Goal: Task Accomplishment & Management: Use online tool/utility

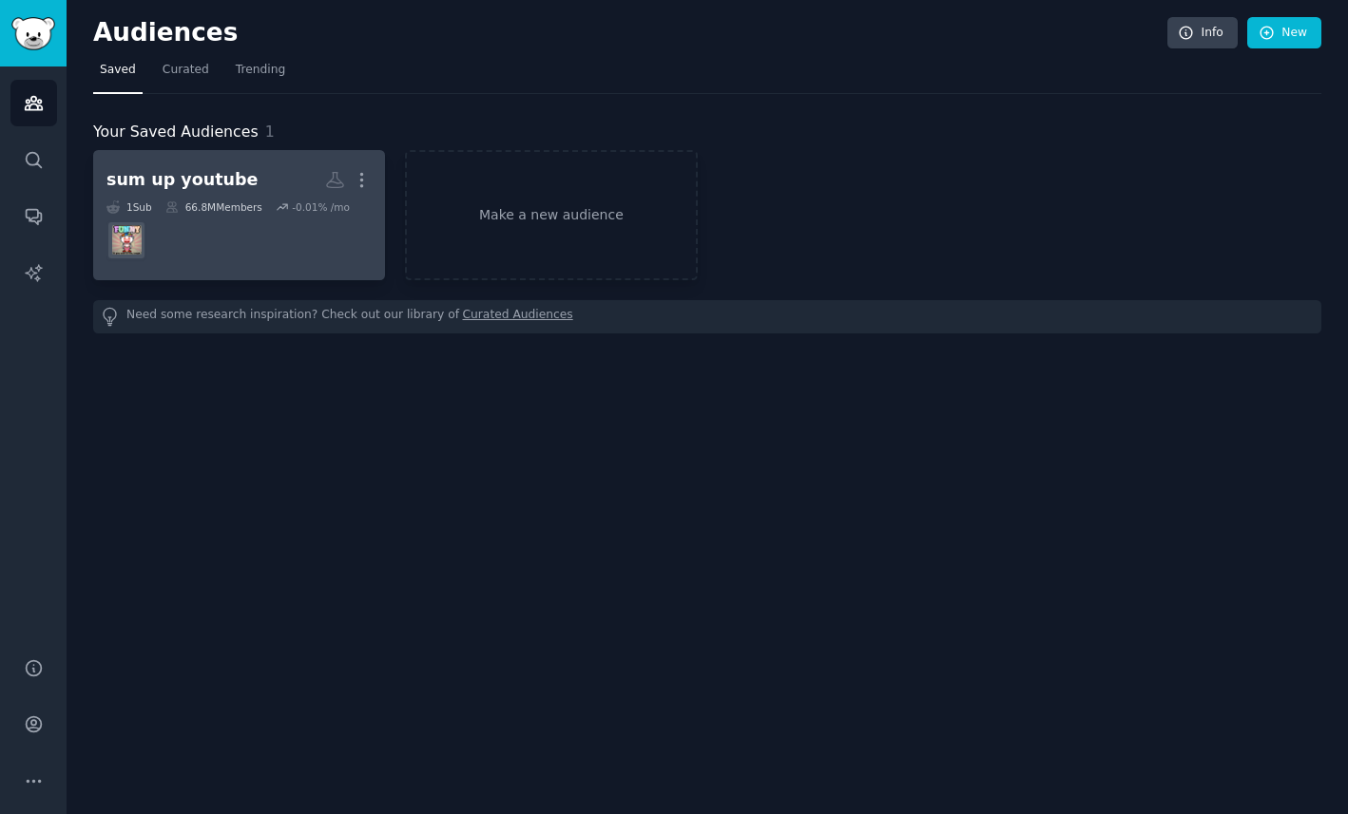
click at [273, 229] on dd at bounding box center [238, 240] width 265 height 53
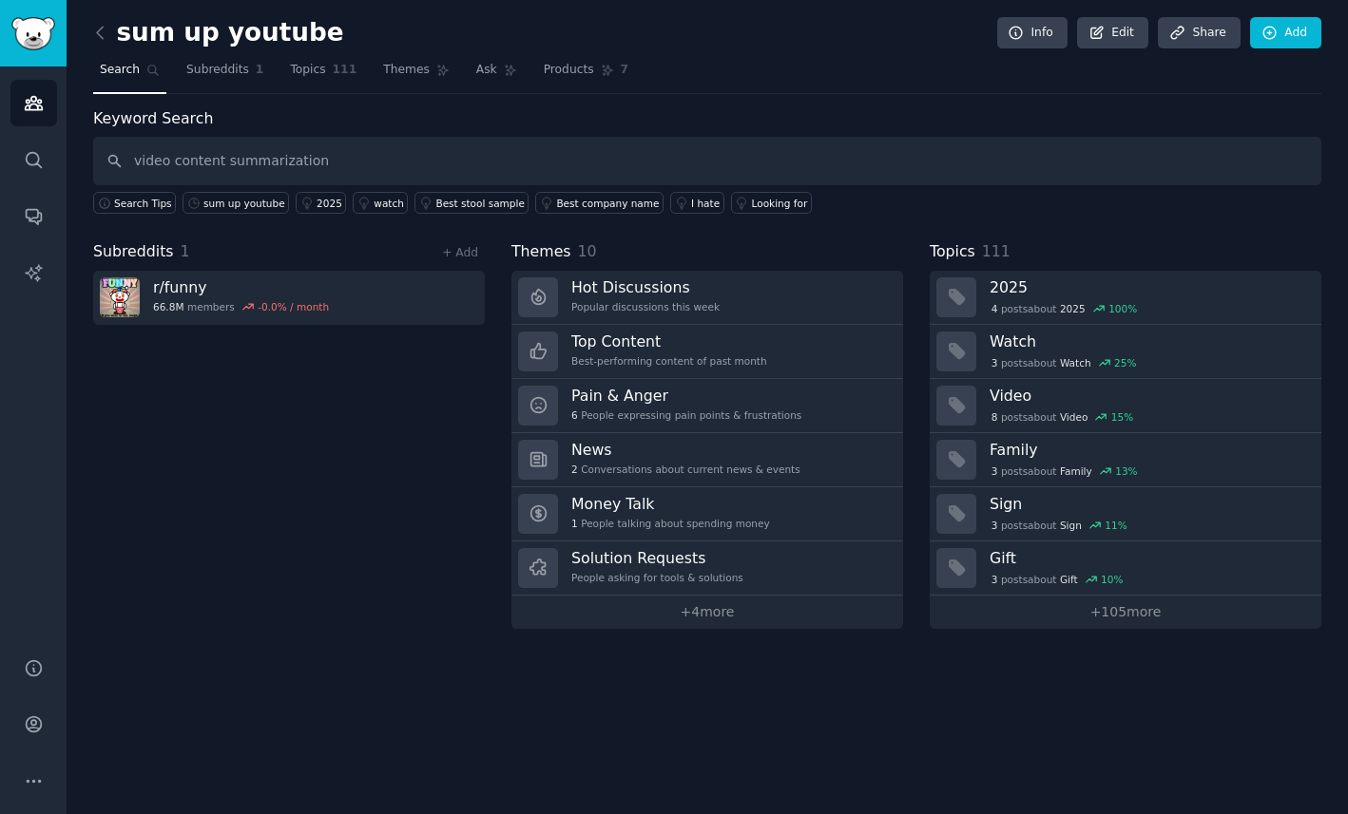
type input "video content summarization"
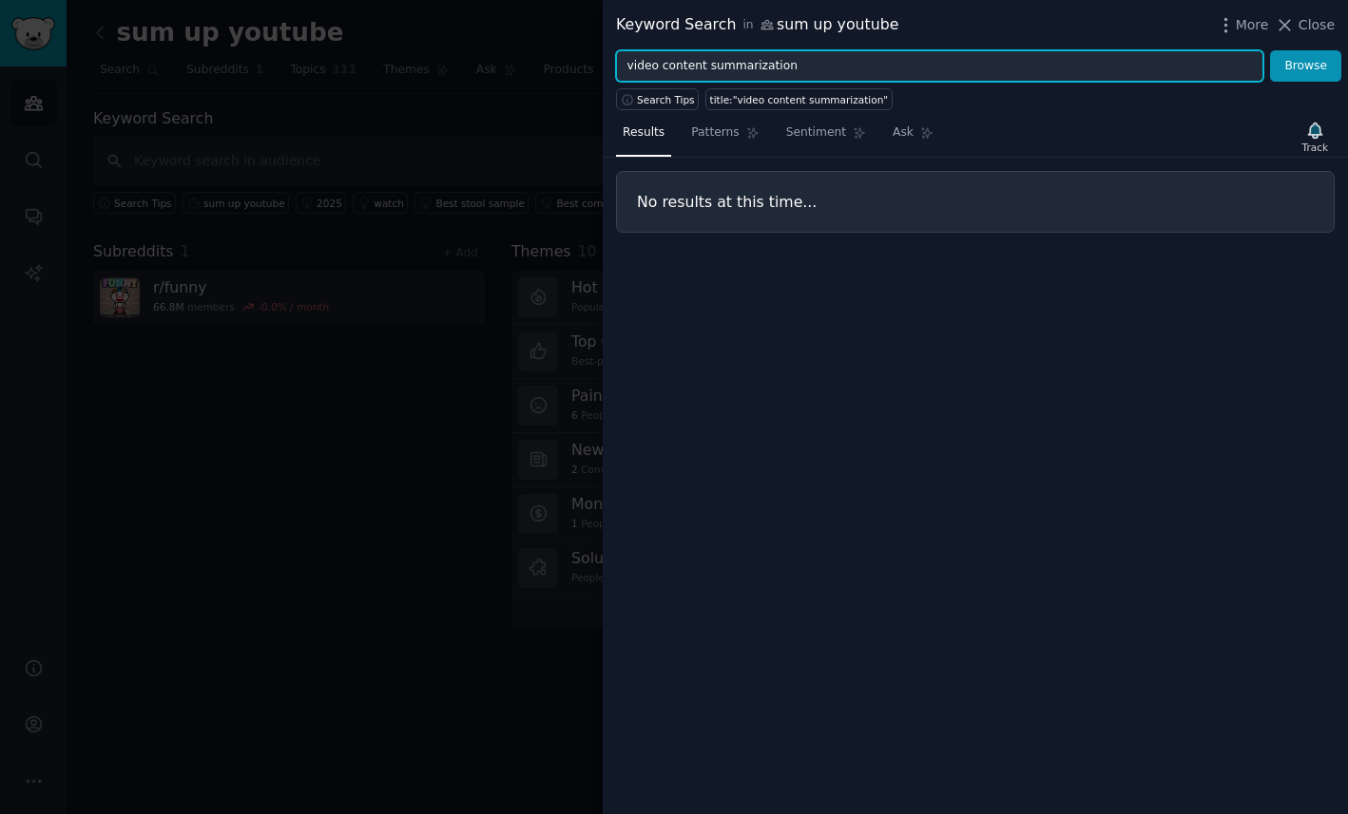
click at [794, 64] on input "video content summarization" at bounding box center [939, 66] width 647 height 32
click at [1270, 50] on button "Browse" at bounding box center [1305, 66] width 71 height 32
type input "video seo key word"
click at [1270, 50] on button "Browse" at bounding box center [1305, 66] width 71 height 32
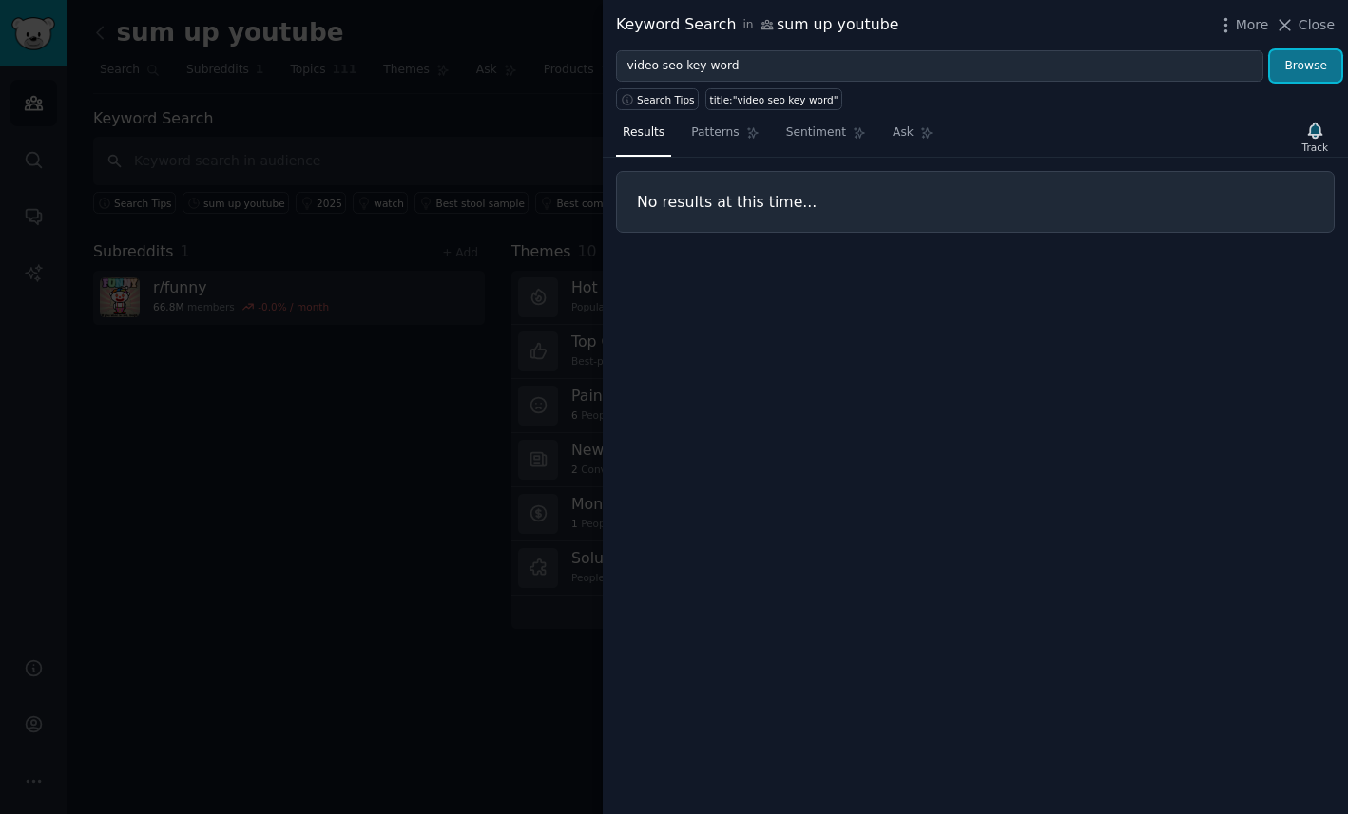
click at [1310, 71] on button "Browse" at bounding box center [1305, 66] width 71 height 32
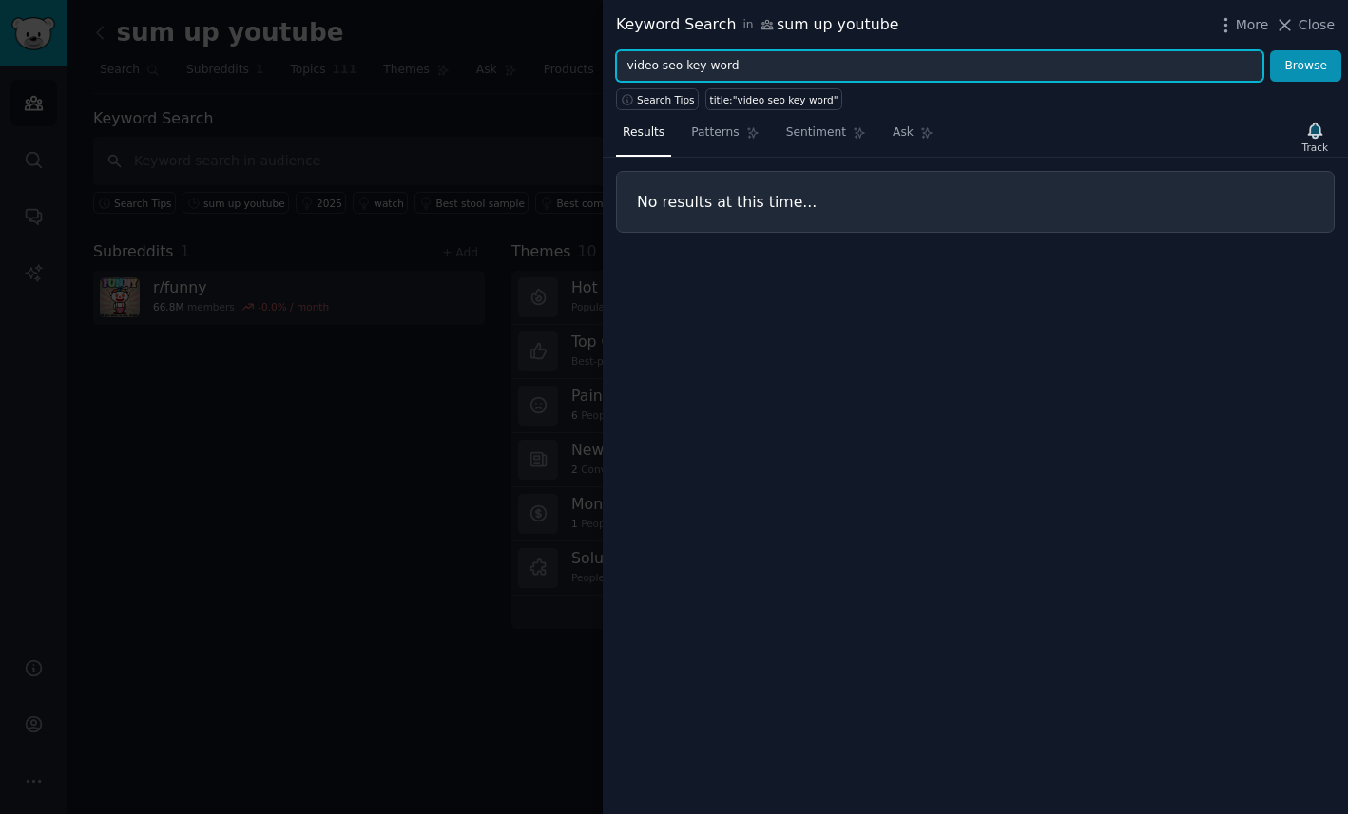
drag, startPoint x: 718, startPoint y: 69, endPoint x: 619, endPoint y: 69, distance: 99.8
click at [619, 69] on input "video seo key word" at bounding box center [939, 66] width 647 height 32
type input "video content"
click at [1270, 50] on button "Browse" at bounding box center [1305, 66] width 71 height 32
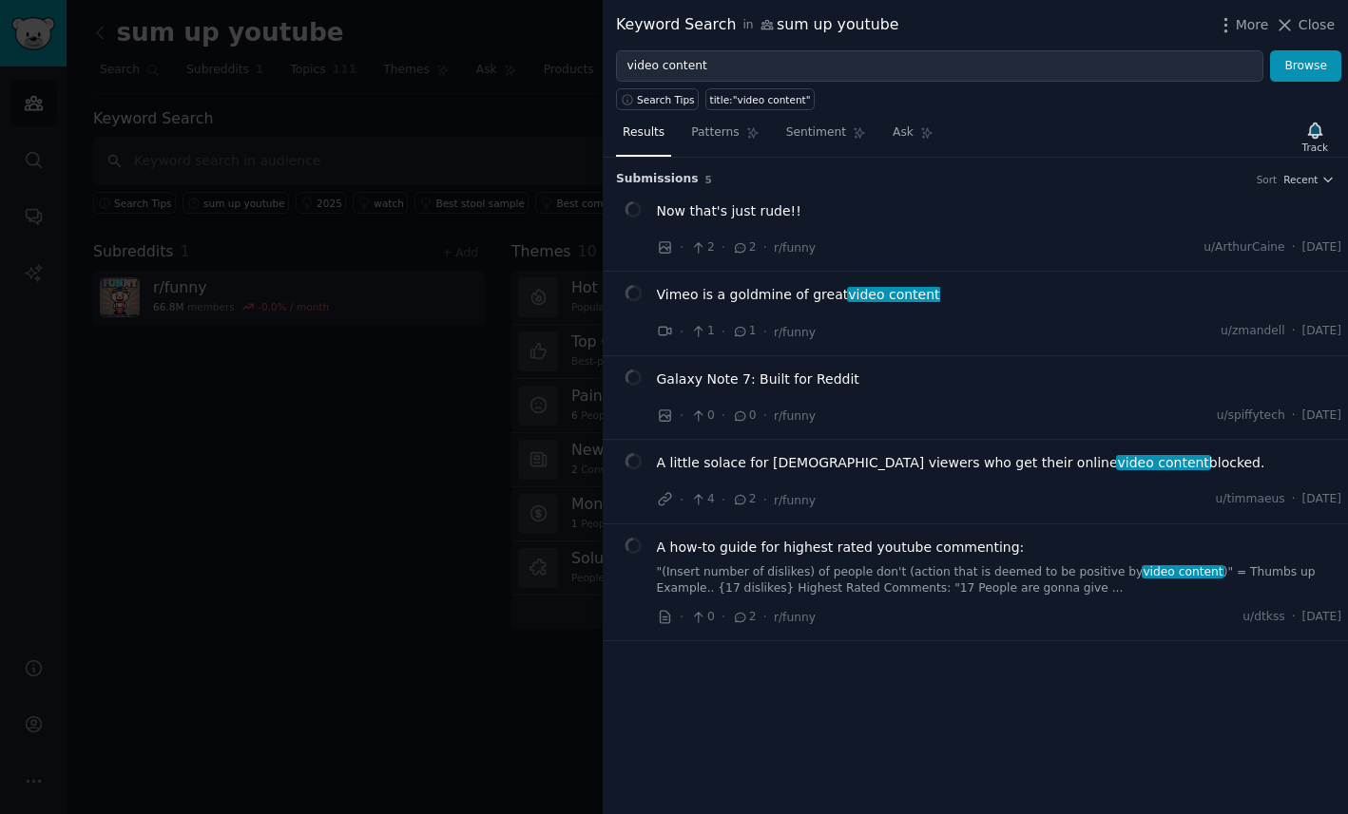
click at [353, 411] on div at bounding box center [674, 407] width 1348 height 814
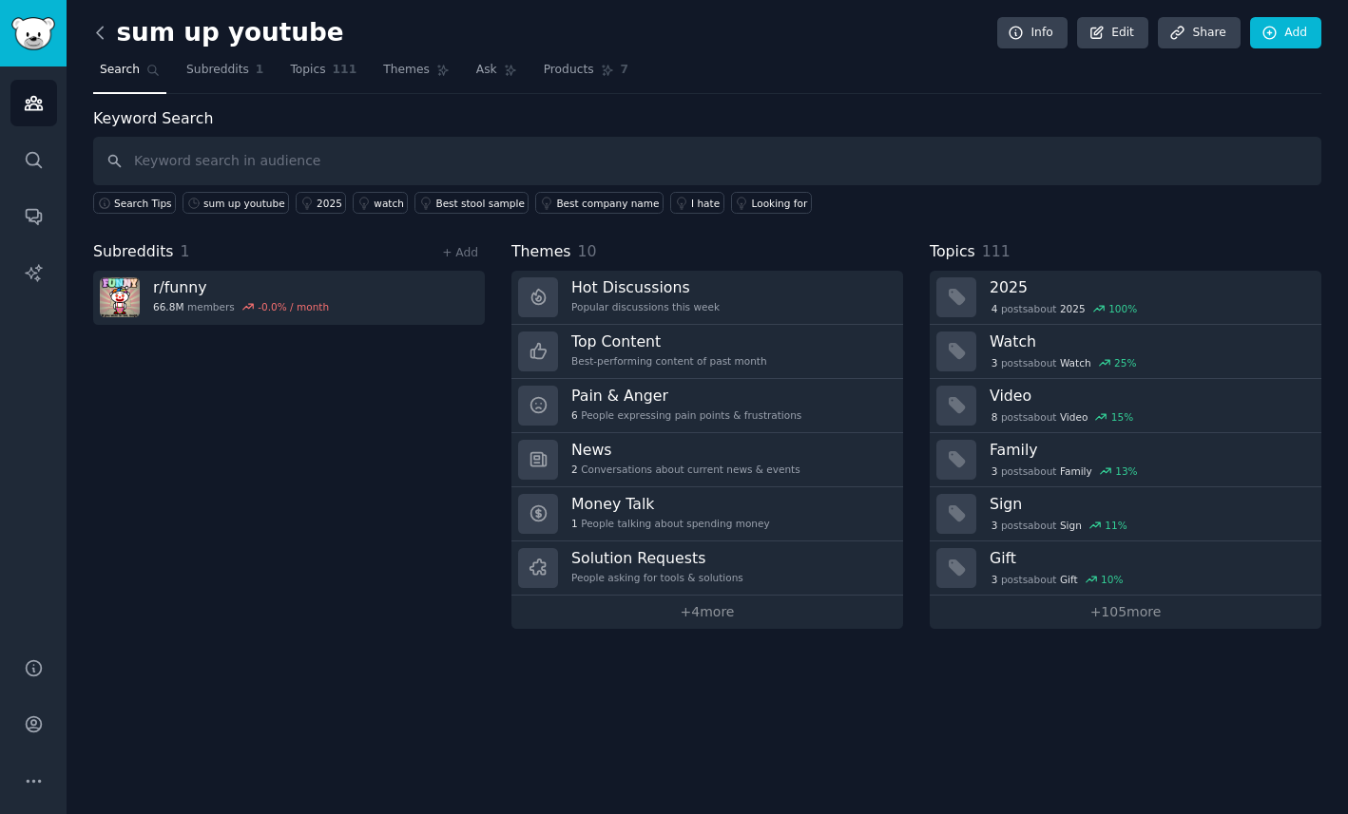
click at [104, 36] on icon at bounding box center [100, 33] width 20 height 20
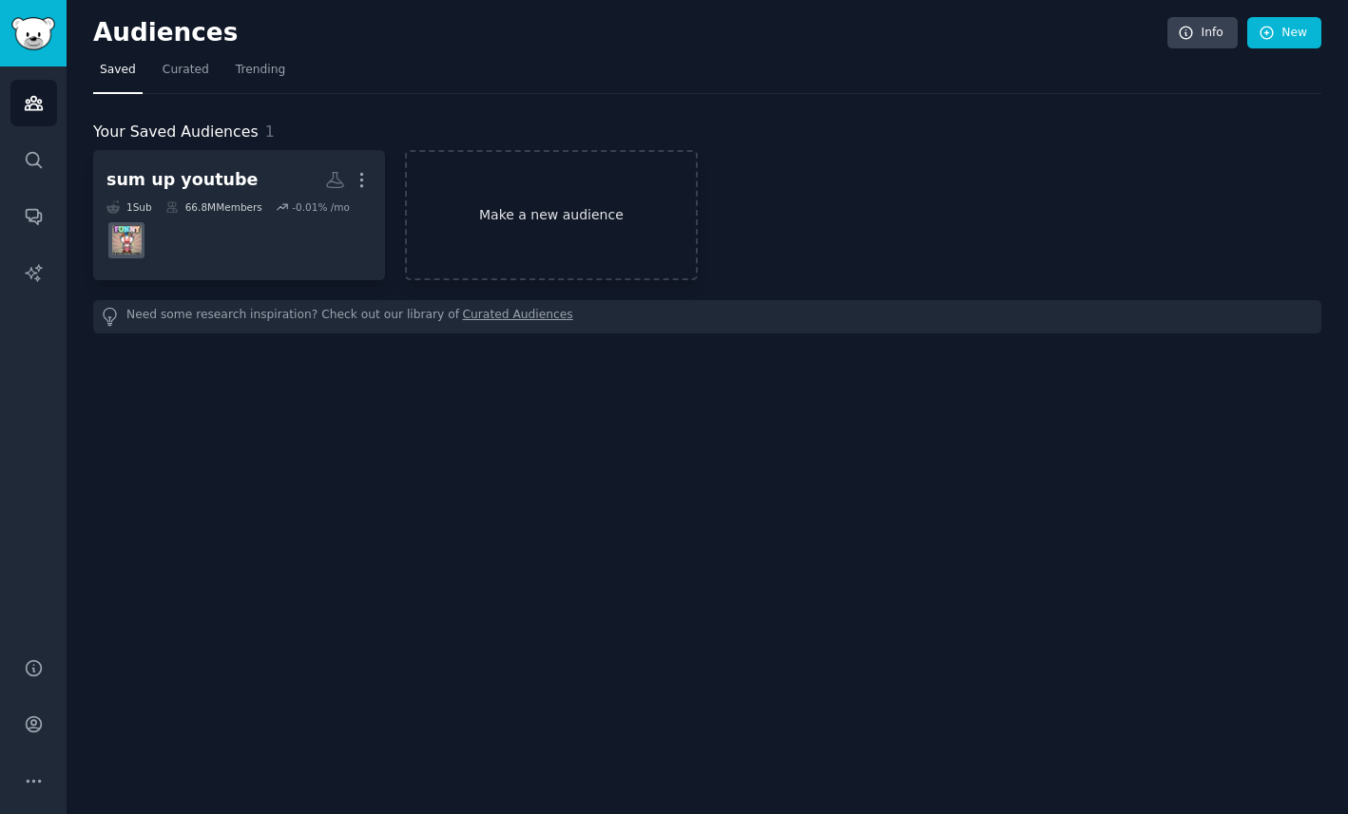
click at [602, 231] on link "Make a new audience" at bounding box center [551, 215] width 292 height 130
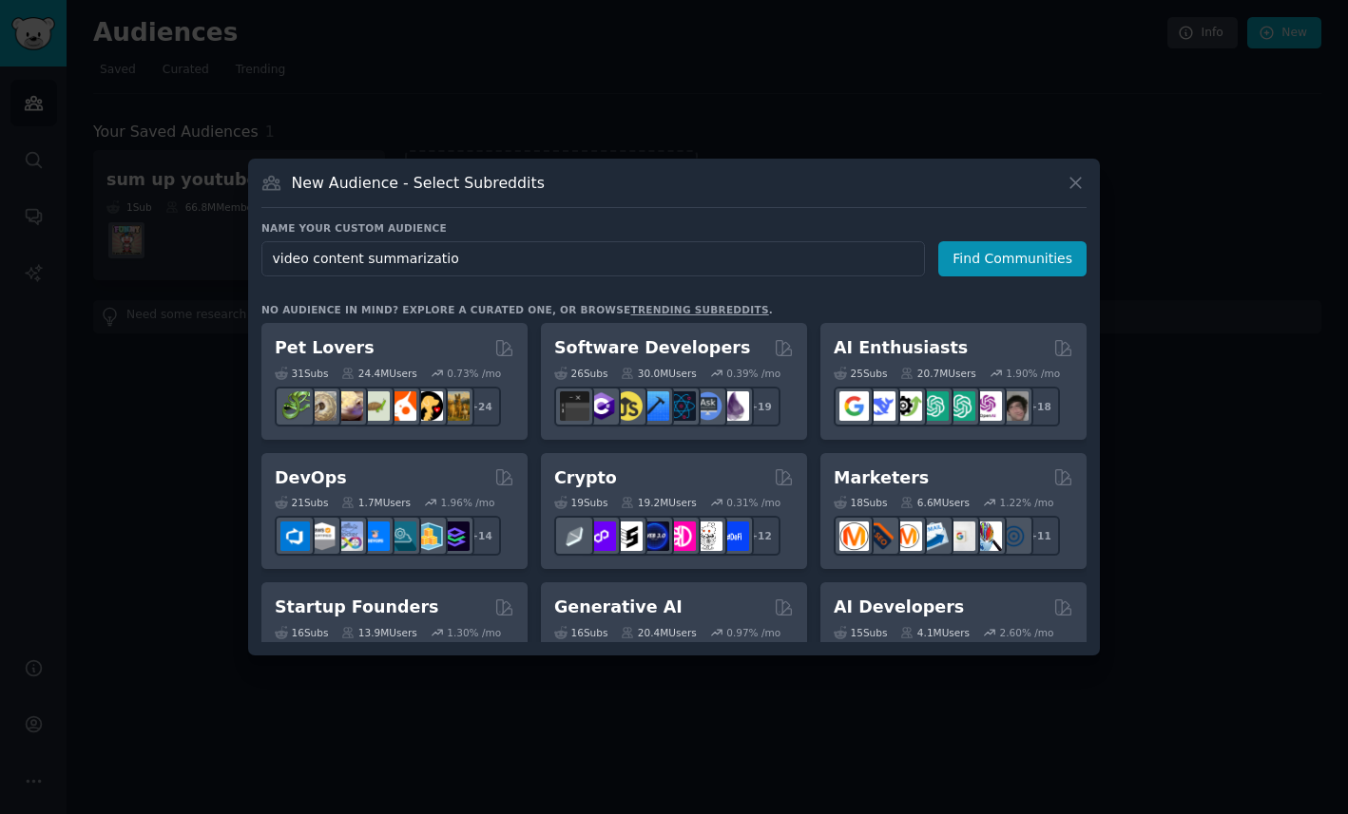
type input "video content summarization"
click button "Find Communities" at bounding box center [1012, 258] width 148 height 35
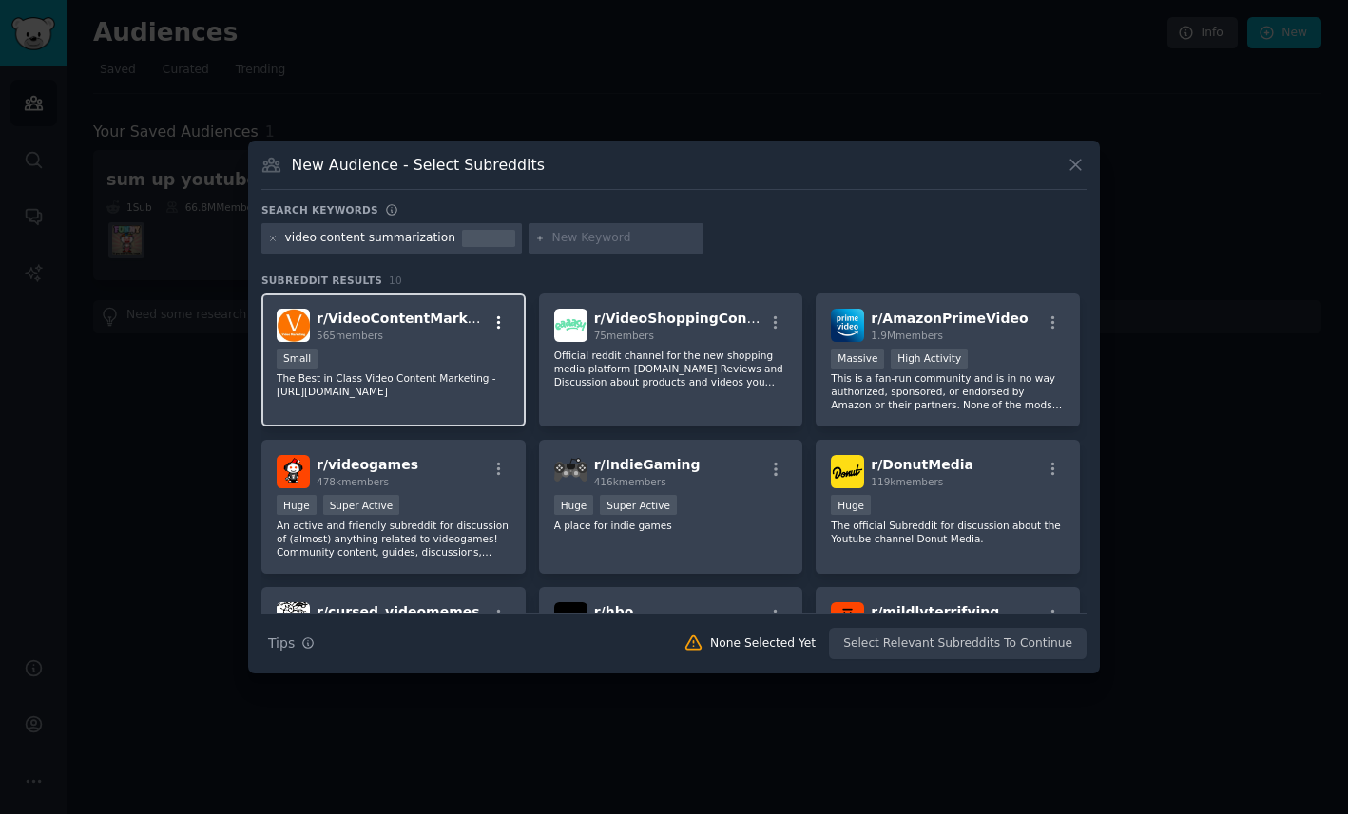
click at [501, 323] on icon "button" at bounding box center [498, 323] width 17 height 17
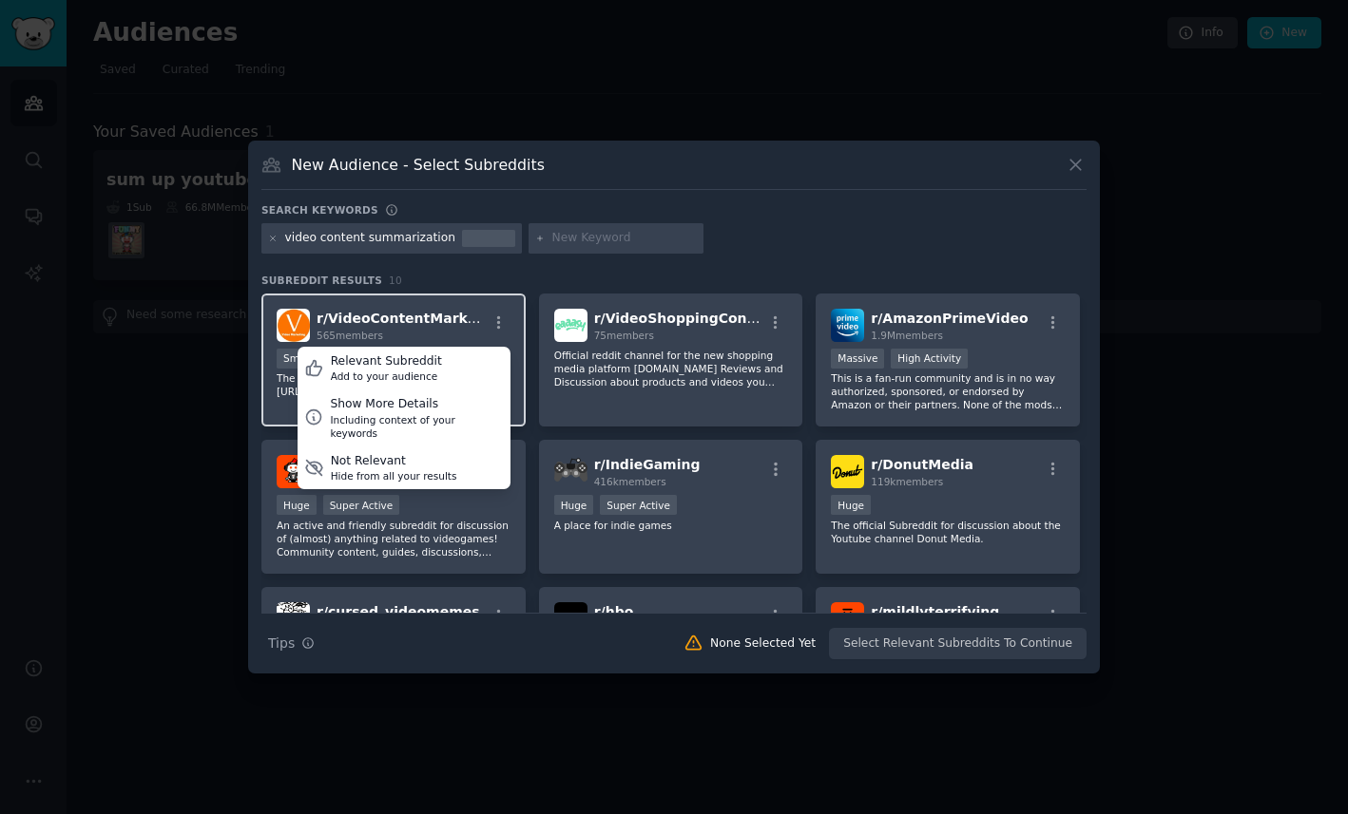
click at [441, 330] on div "565 members" at bounding box center [401, 335] width 170 height 13
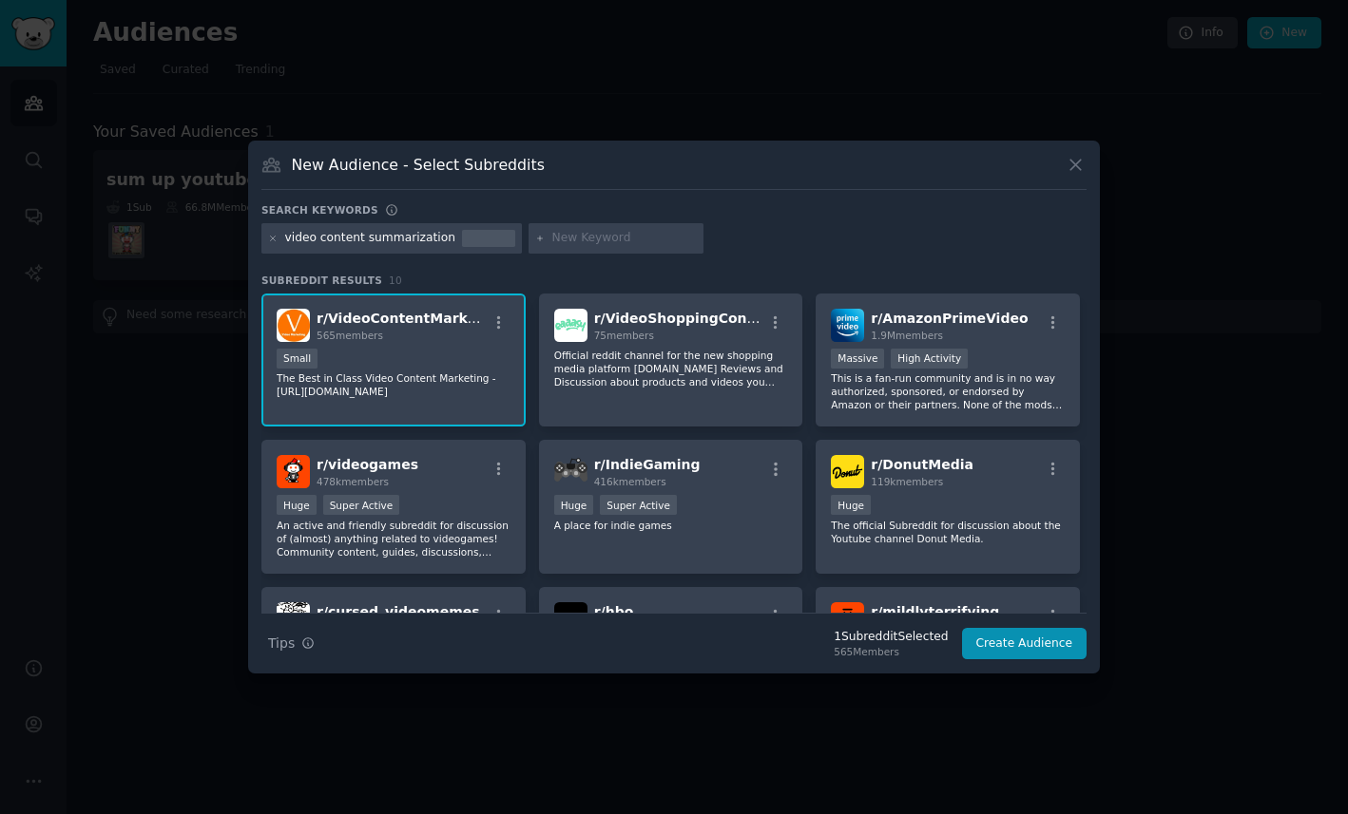
click at [441, 330] on div "565 members" at bounding box center [401, 335] width 170 height 13
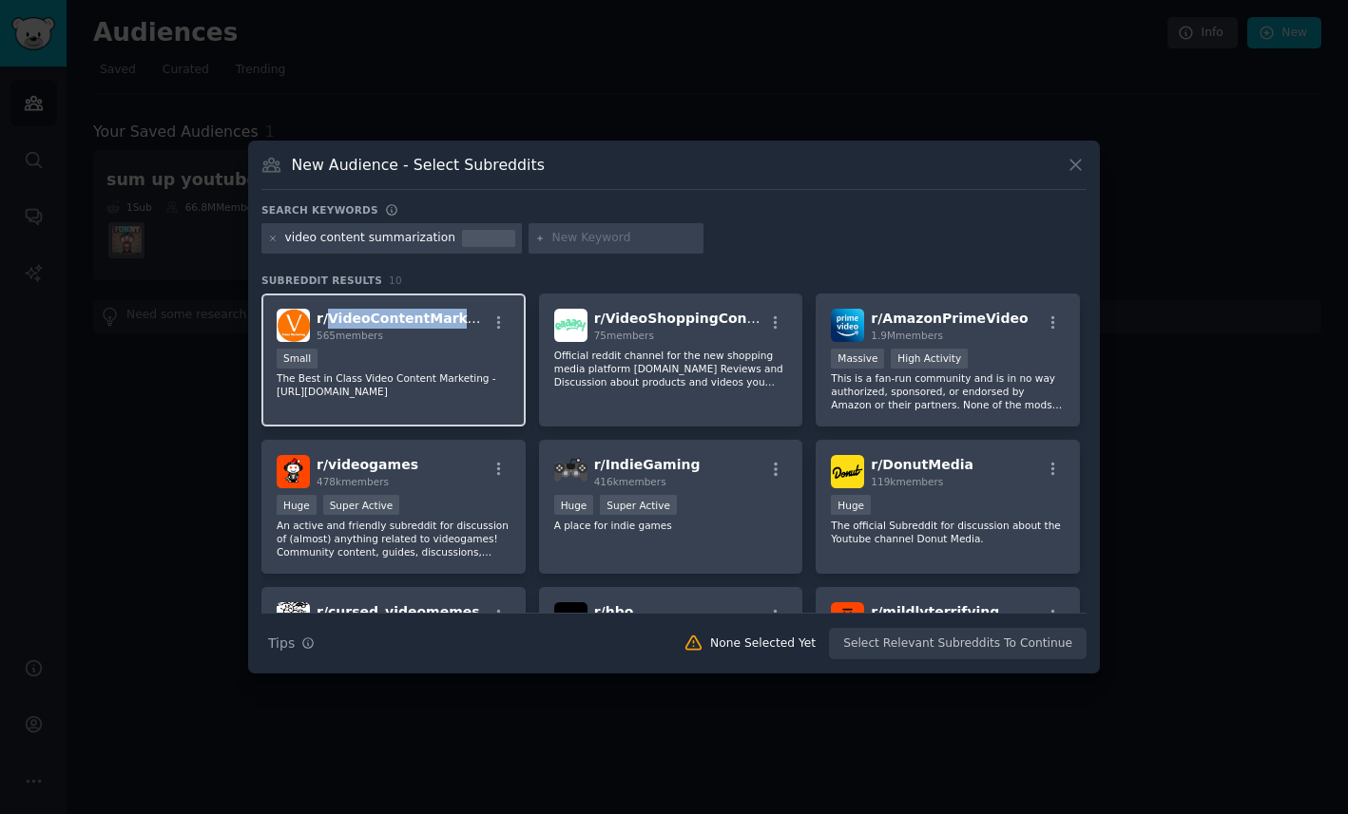
drag, startPoint x: 477, startPoint y: 318, endPoint x: 329, endPoint y: 321, distance: 148.3
click at [329, 321] on span "r/ VideoContentMarketing" at bounding box center [410, 318] width 189 height 15
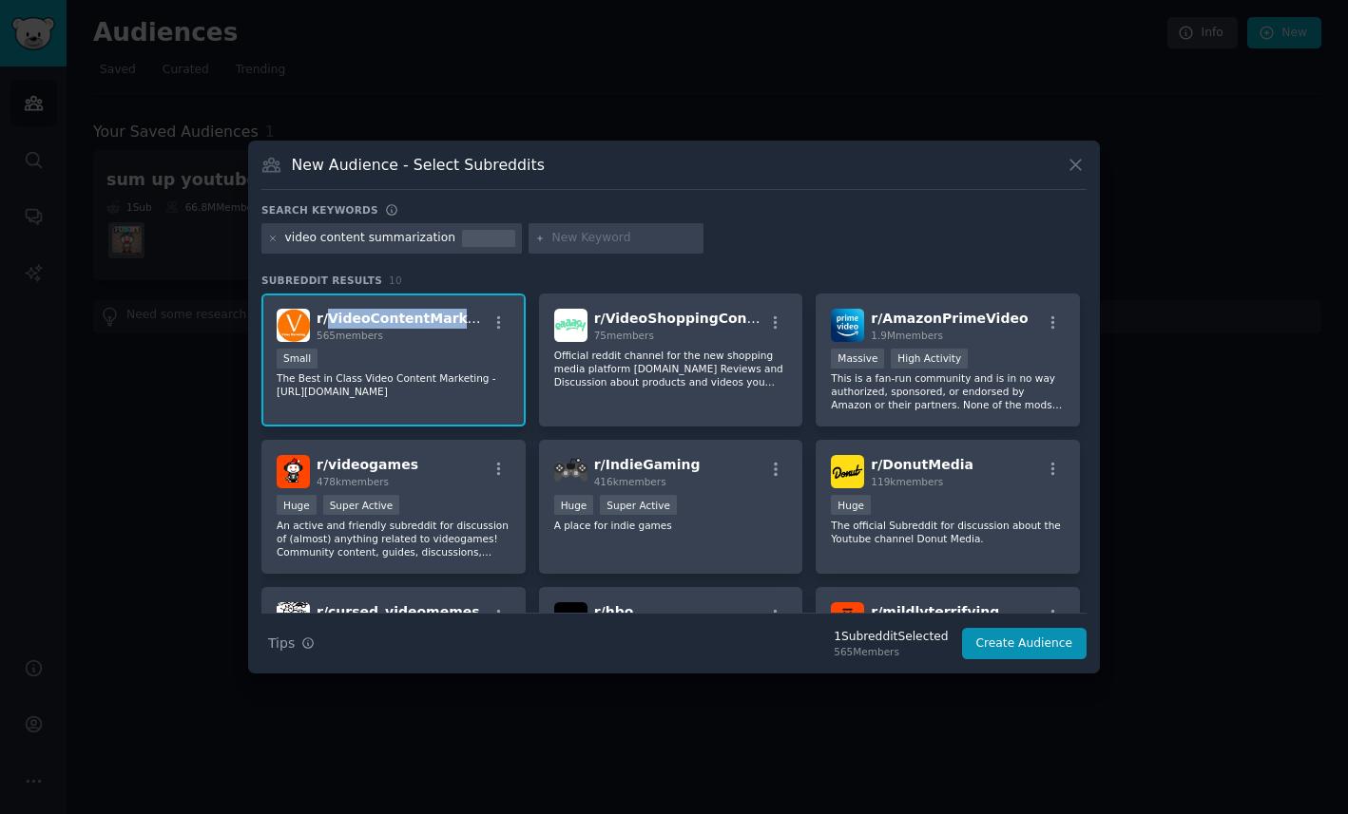
copy span "VideoContentMarketing"
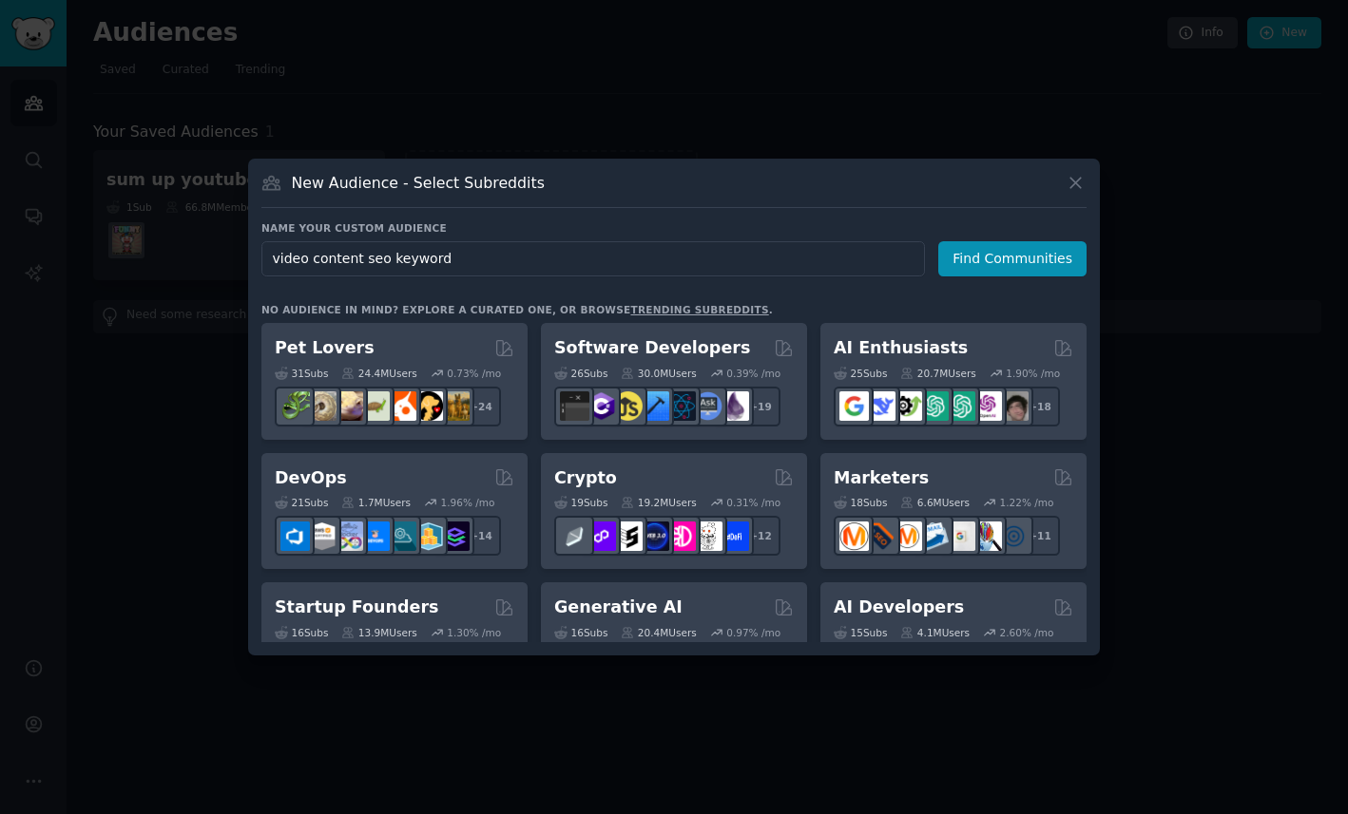
type input "video content seo keywords"
click button "Find Communities" at bounding box center [1012, 258] width 148 height 35
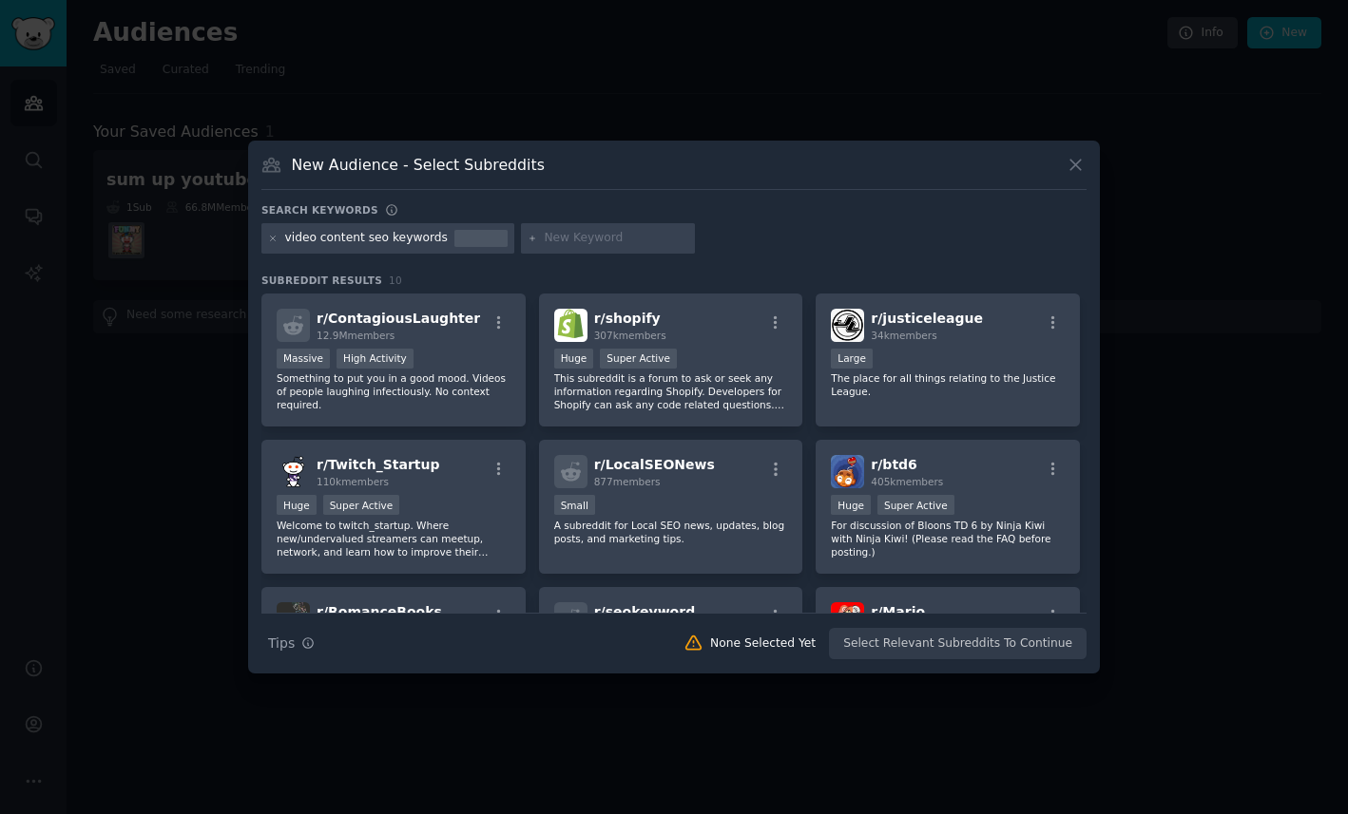
click at [360, 236] on div "video content seo keywords" at bounding box center [366, 238] width 163 height 17
click at [367, 241] on div "video content seo keywords" at bounding box center [366, 238] width 163 height 17
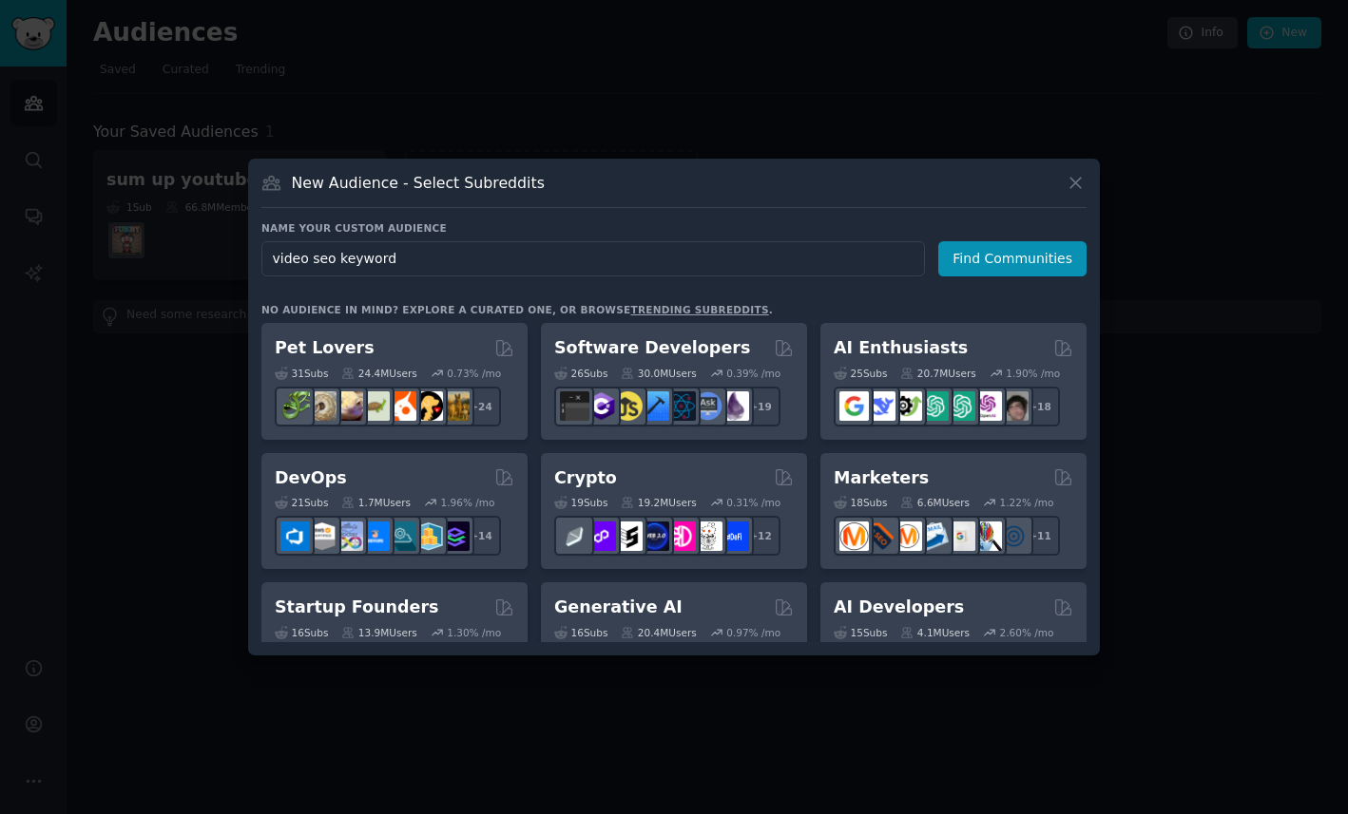
type input "video seo keywords"
click button "Find Communities" at bounding box center [1012, 258] width 148 height 35
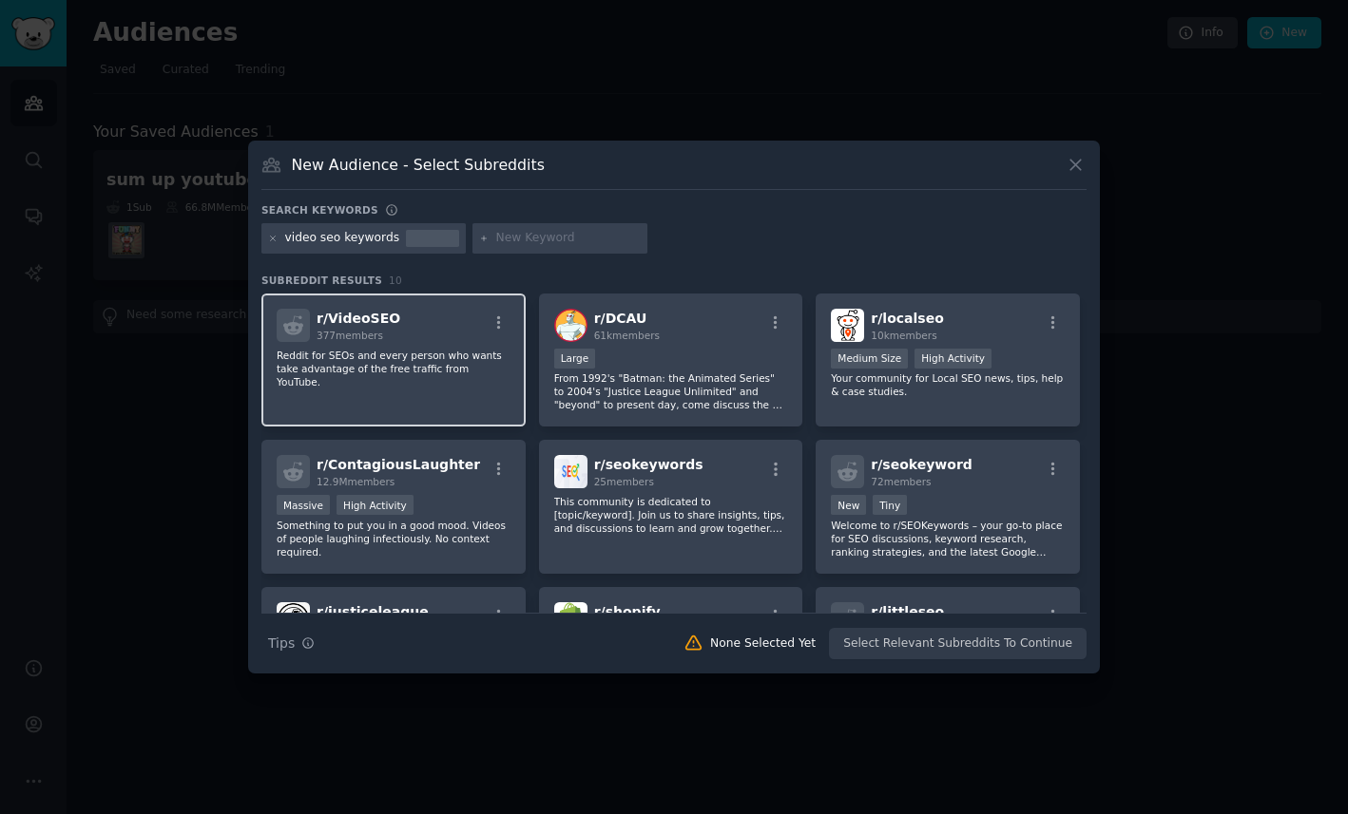
click at [452, 370] on p "Reddit for SEOs and every person who wants take advantage of the free traffic f…" at bounding box center [394, 369] width 234 height 40
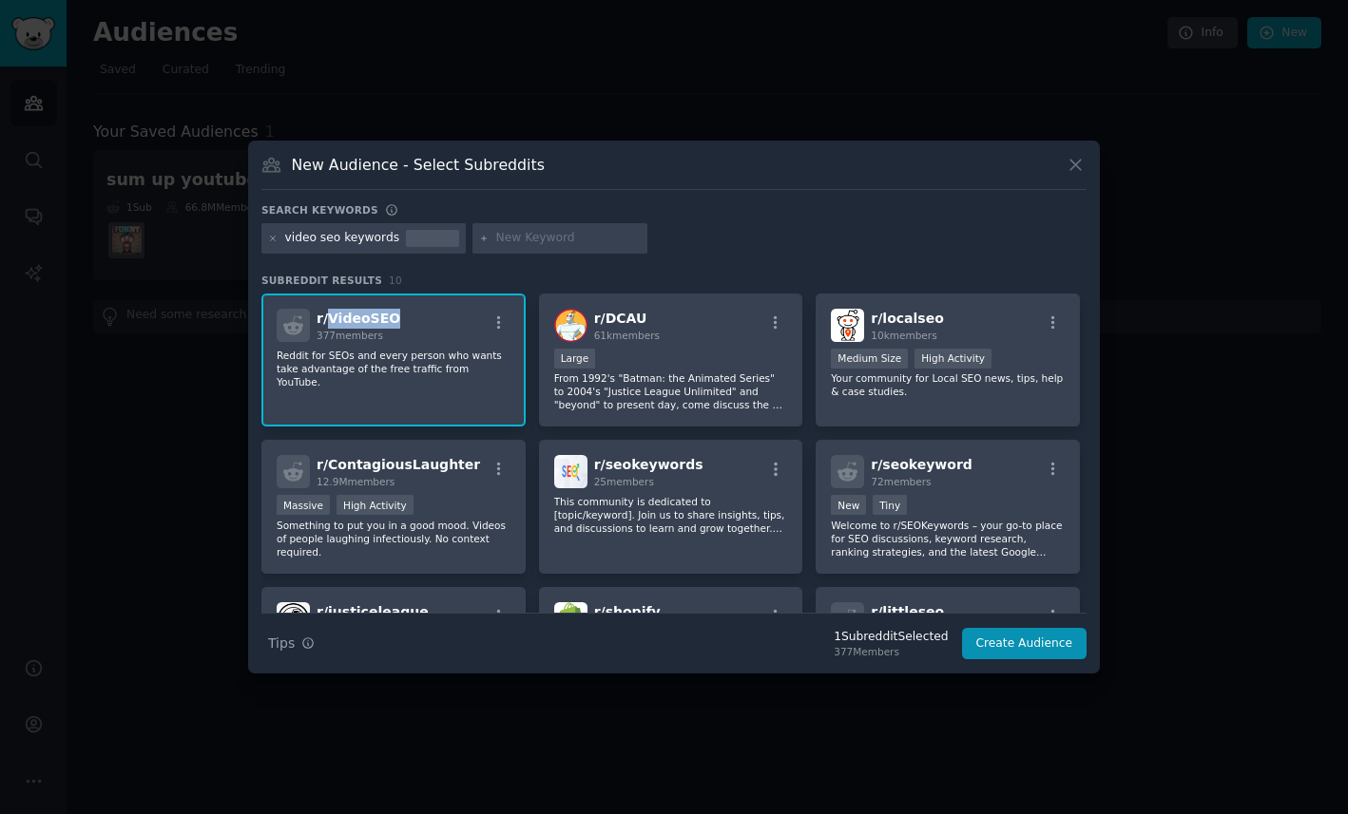
drag, startPoint x: 389, startPoint y: 311, endPoint x: 326, endPoint y: 311, distance: 62.7
click at [326, 311] on div "r/ VideoSEO 377 members" at bounding box center [394, 325] width 234 height 33
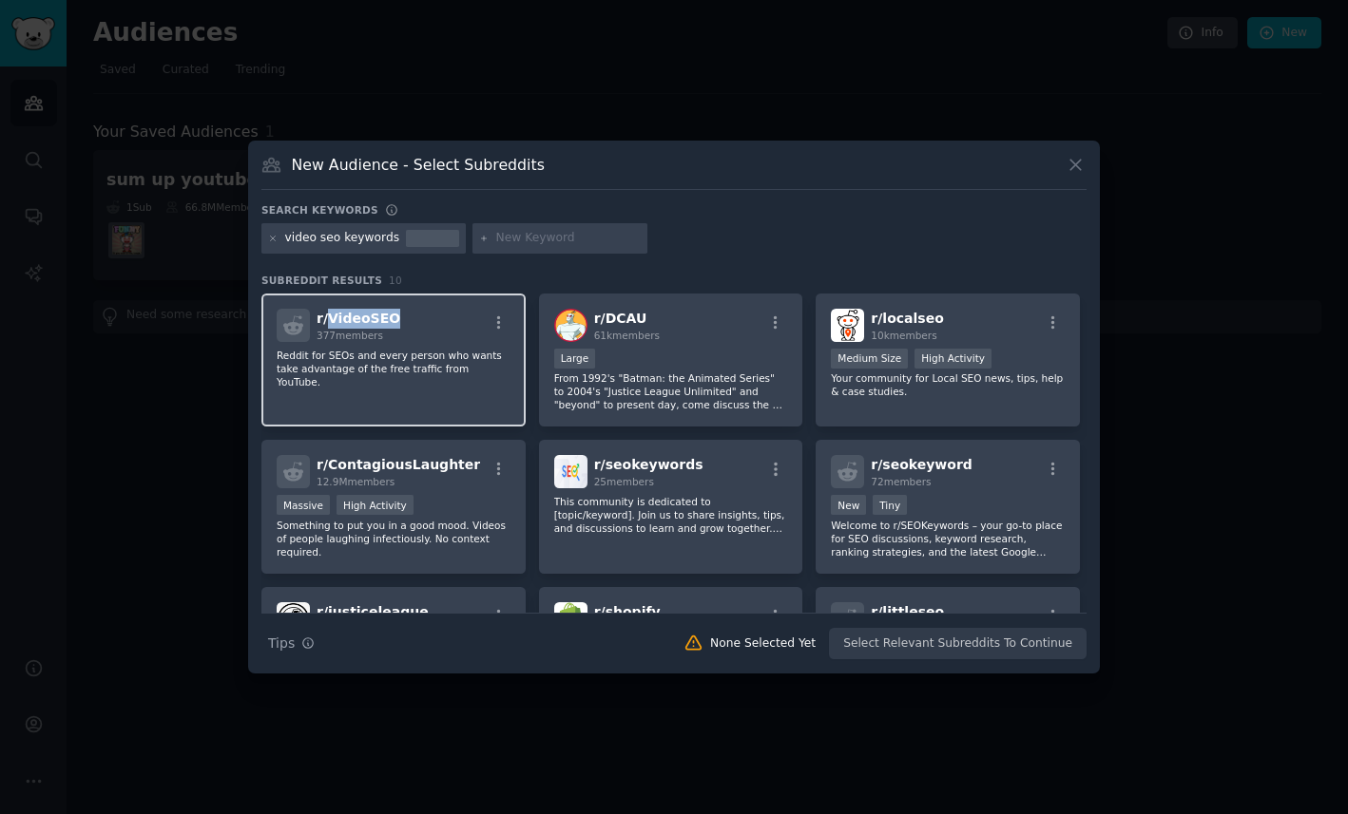
copy span "VideoSEO"
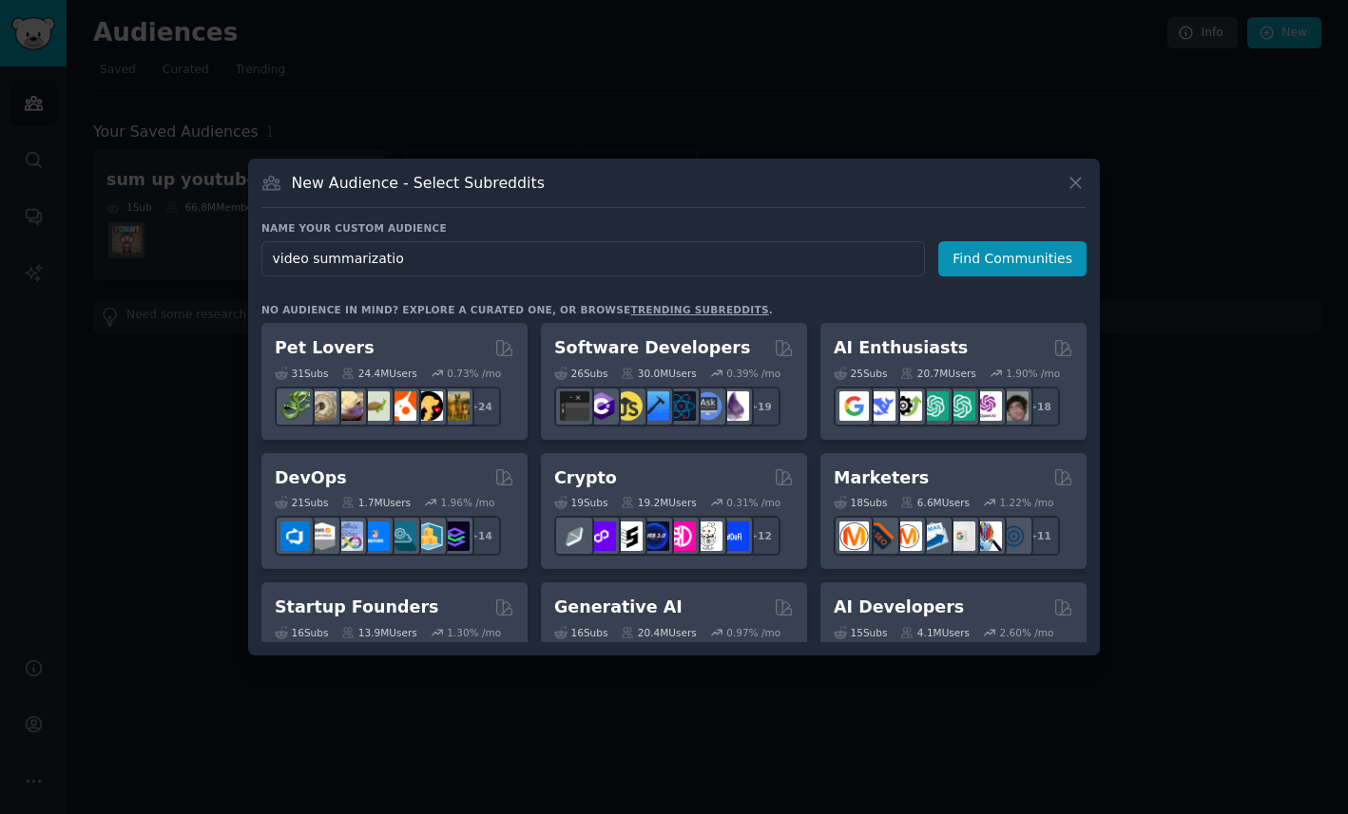
type input "video summarization"
click button "Find Communities" at bounding box center [1012, 258] width 148 height 35
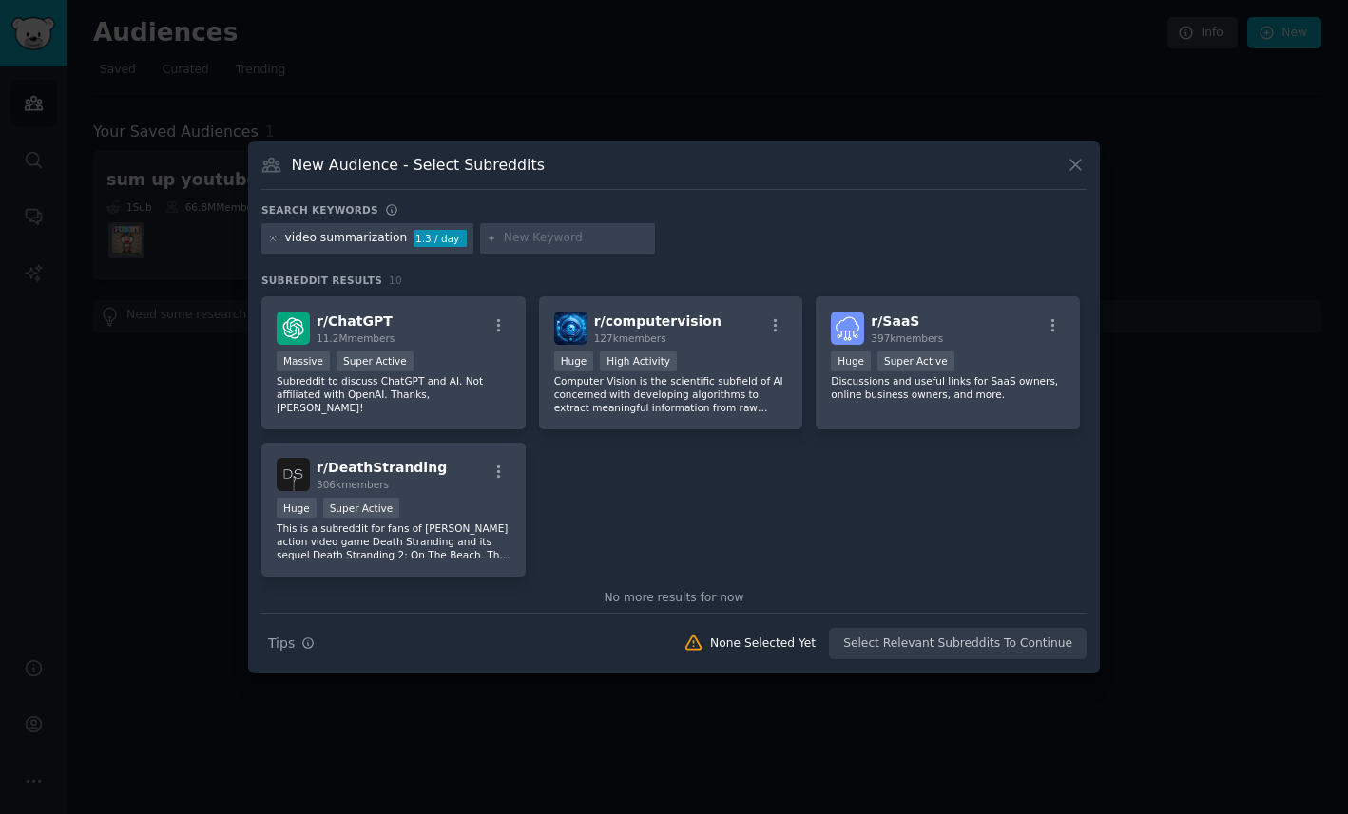
scroll to position [321, 0]
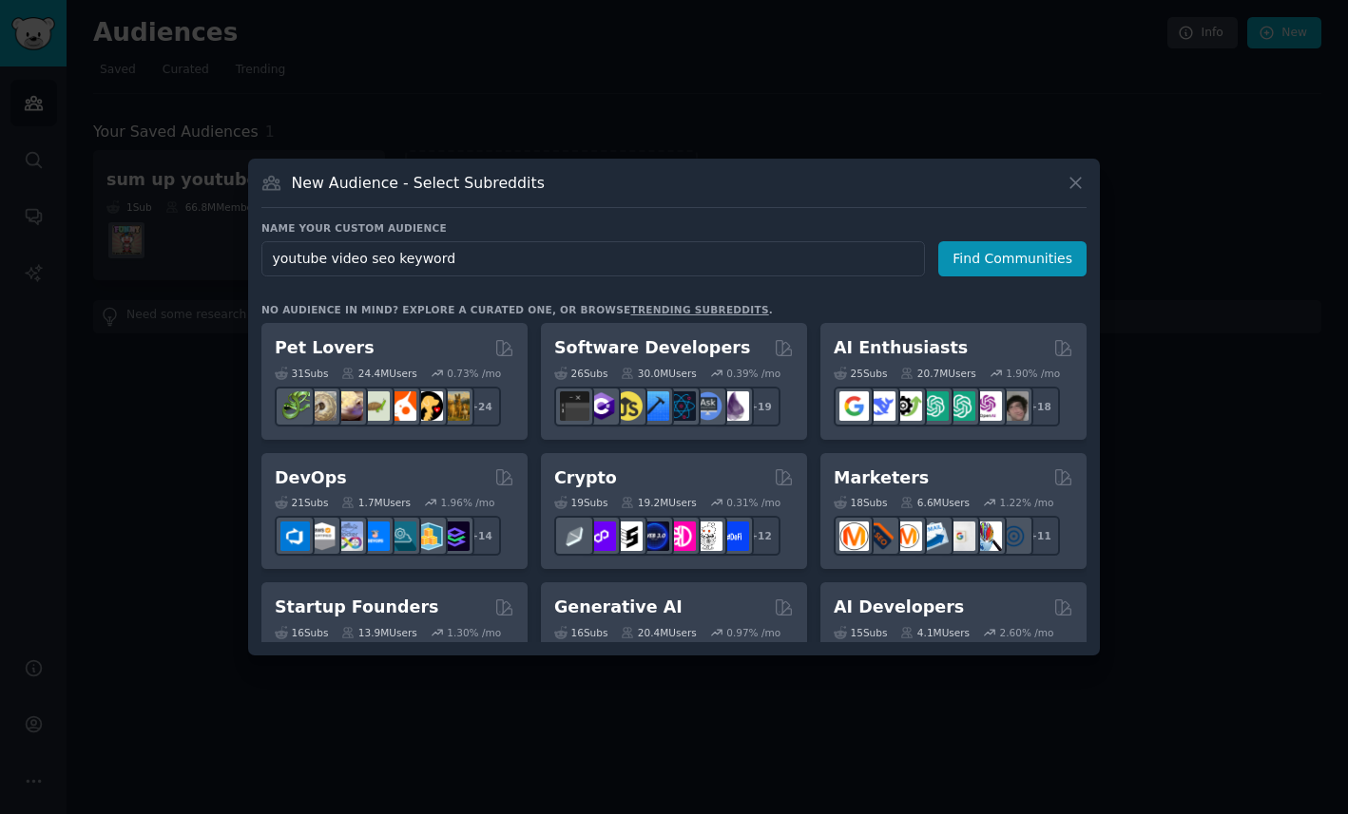
type input "youtube video seo keywords"
click button "Find Communities" at bounding box center [1012, 258] width 148 height 35
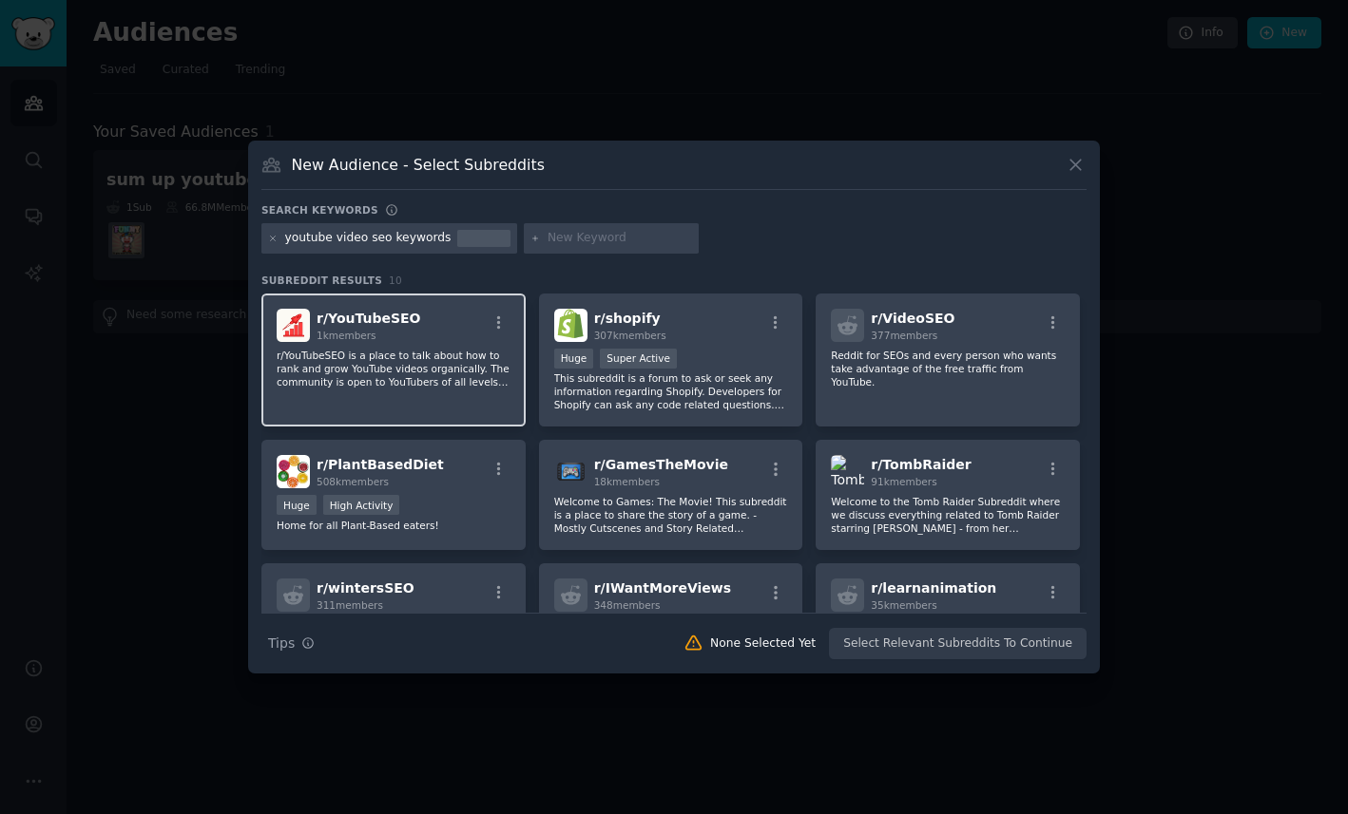
click at [365, 392] on div "r/ YouTubeSEO 1k members r/YouTubeSEO is a place to talk about how to rank and …" at bounding box center [393, 361] width 264 height 134
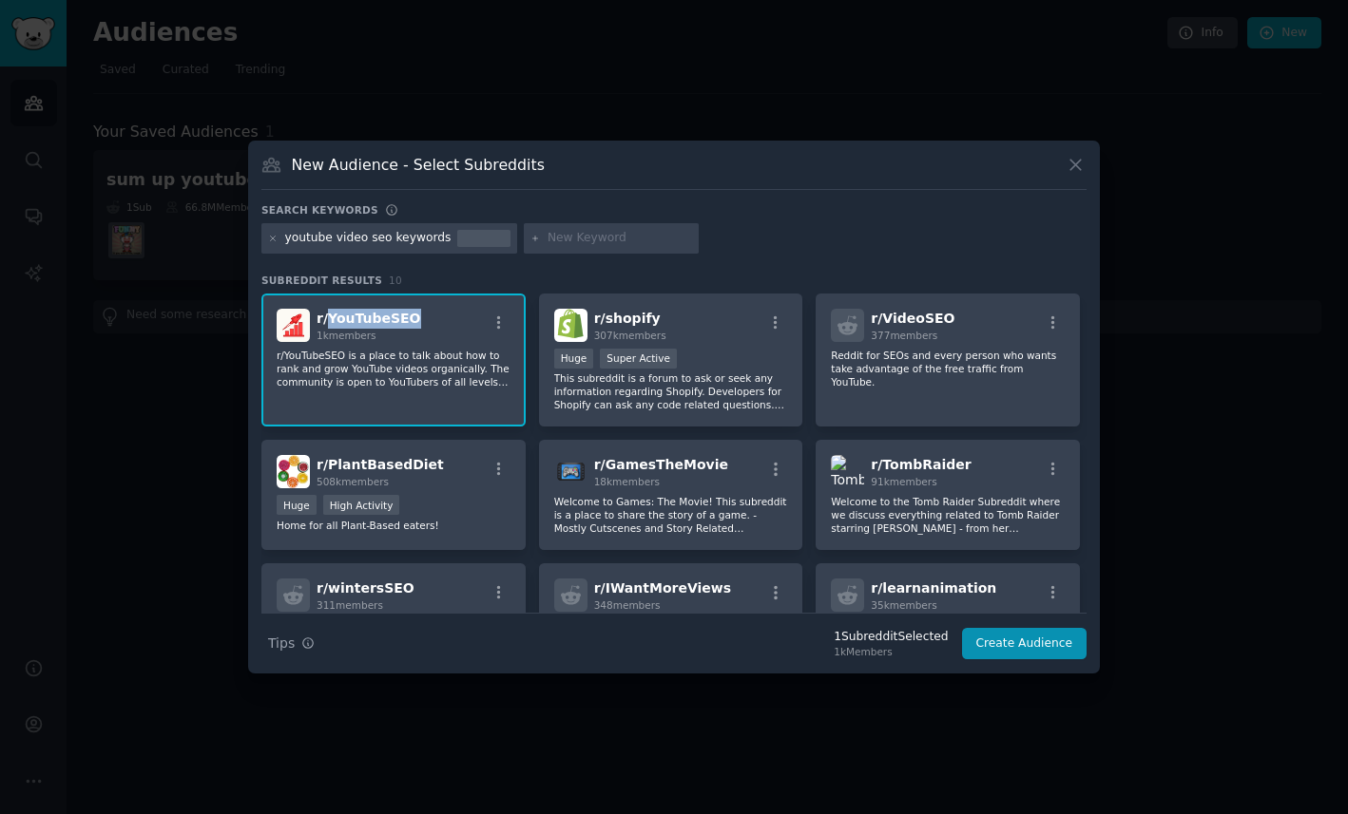
drag, startPoint x: 418, startPoint y: 313, endPoint x: 326, endPoint y: 315, distance: 92.2
click at [326, 315] on div "r/ YouTubeSEO 1k members" at bounding box center [394, 325] width 234 height 33
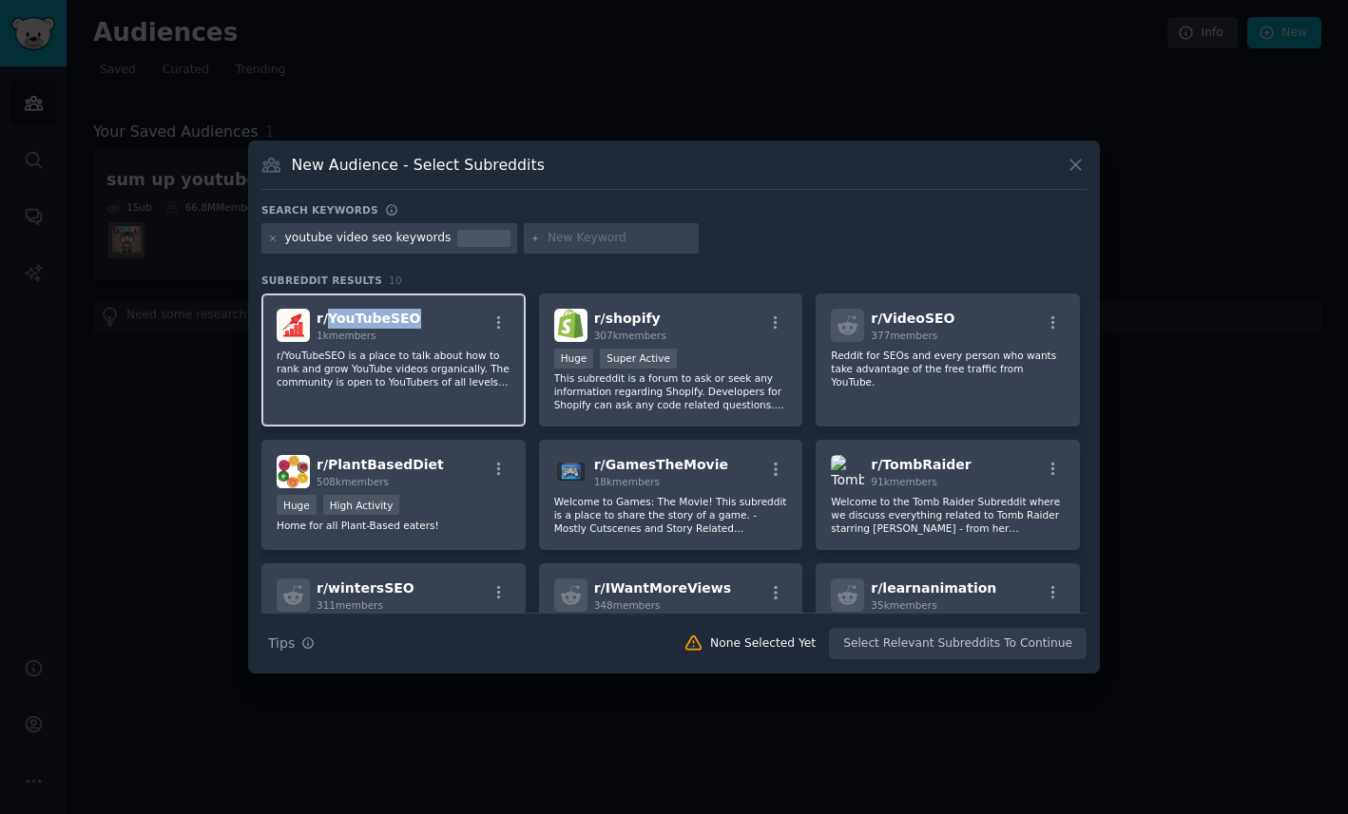
copy span "YouTubeSEO"
